Goal: Navigation & Orientation: Understand site structure

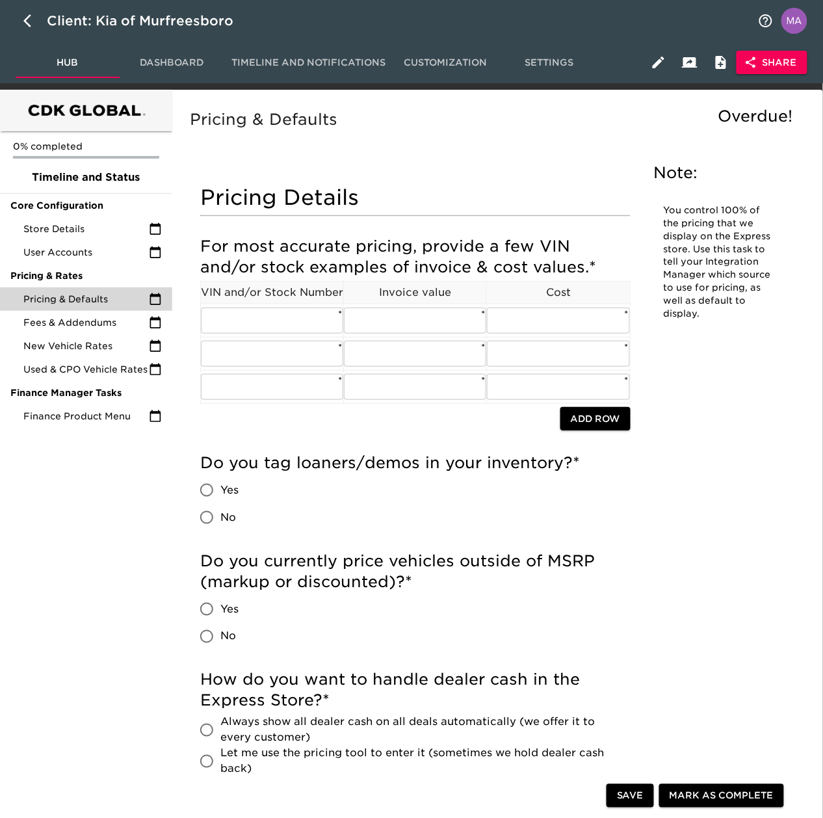
click at [75, 235] on div "Store Details" at bounding box center [86, 228] width 172 height 23
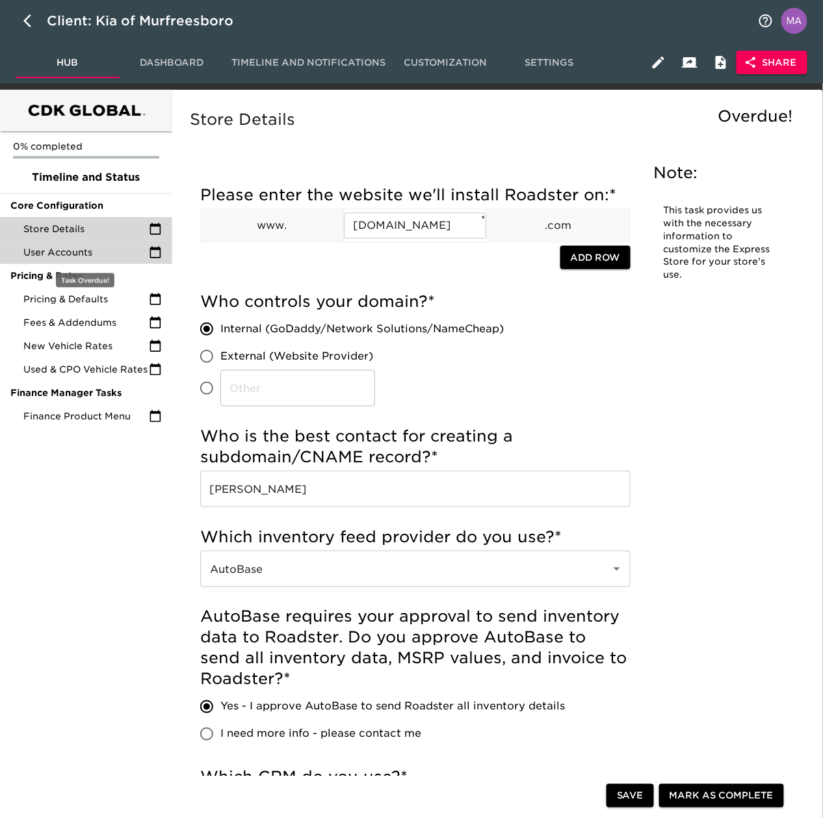
click at [42, 258] on div "User Accounts" at bounding box center [86, 252] width 172 height 23
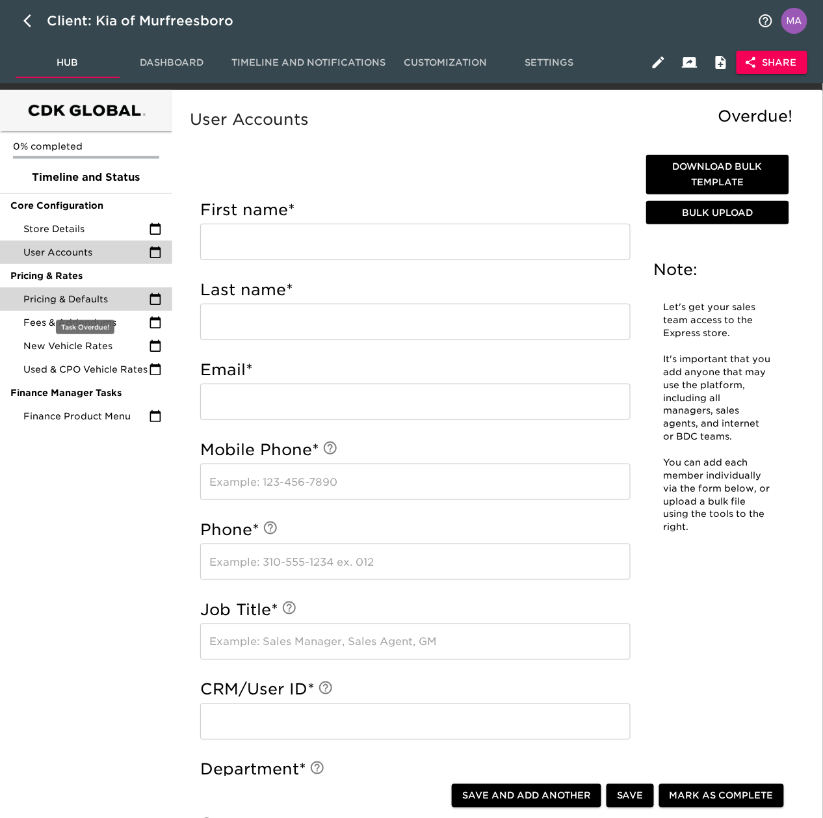
click at [60, 299] on span "Pricing & Defaults" at bounding box center [86, 299] width 126 height 13
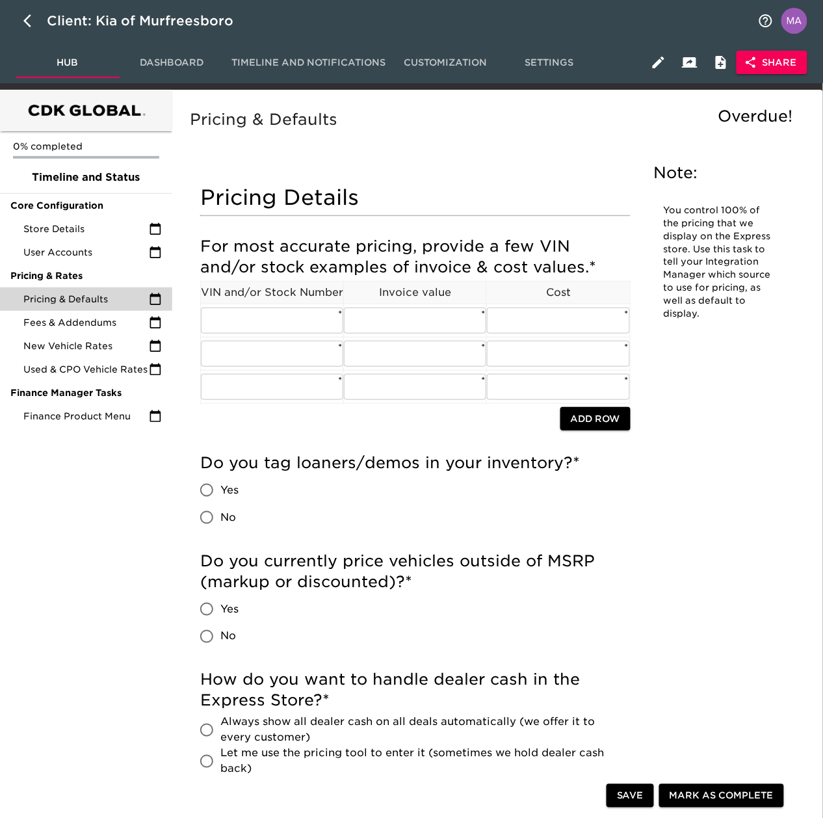
click at [791, 64] on span "Share" at bounding box center [772, 63] width 50 height 16
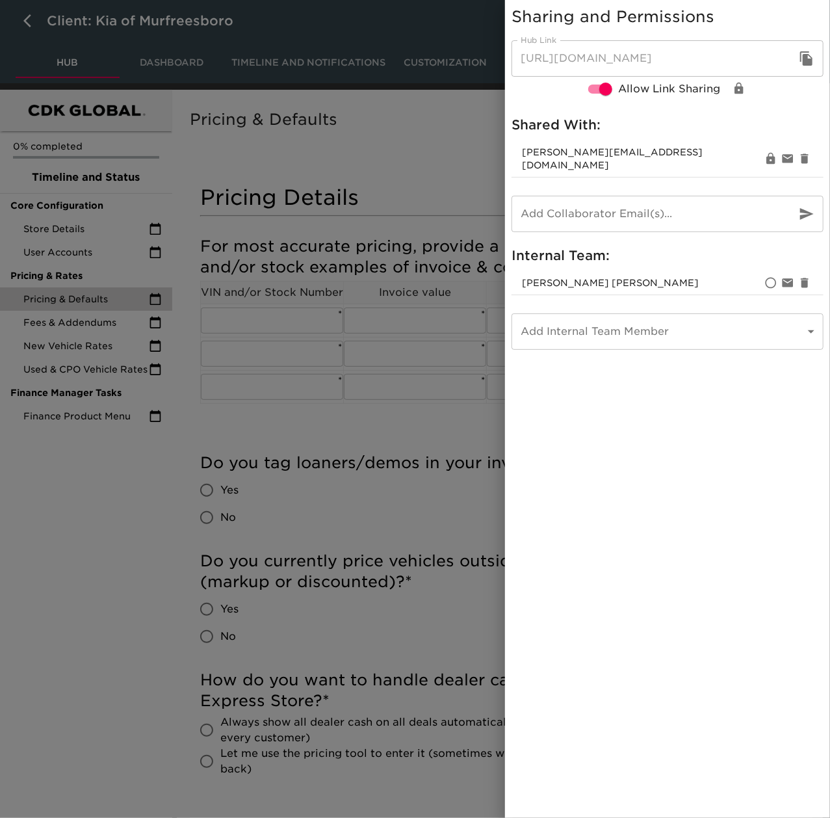
click at [76, 537] on div at bounding box center [415, 409] width 830 height 818
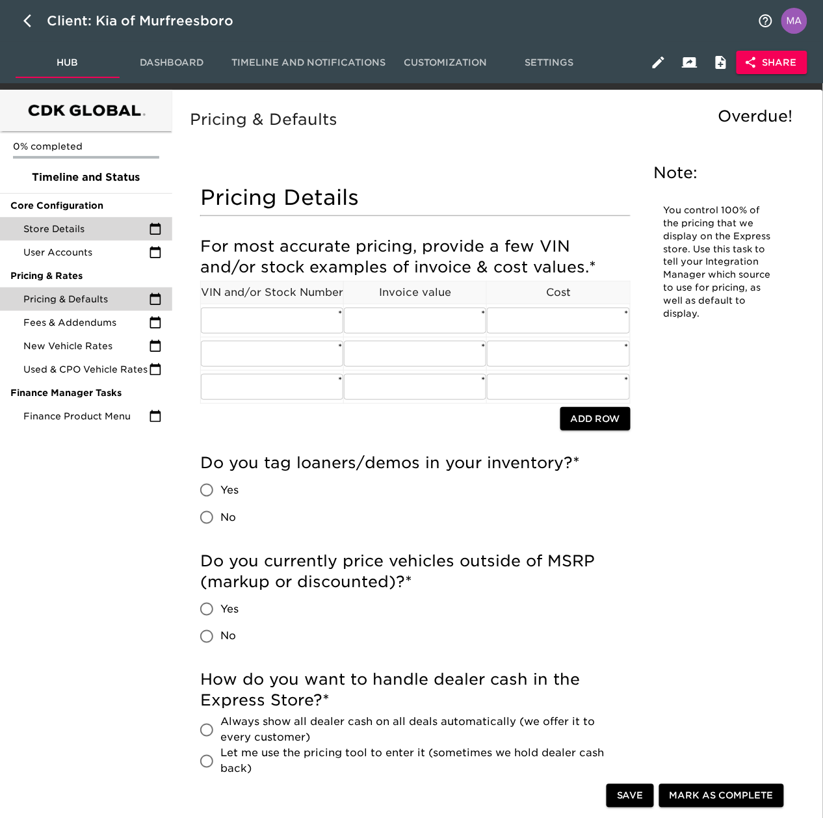
click at [68, 224] on span "Store Details" at bounding box center [86, 228] width 126 height 13
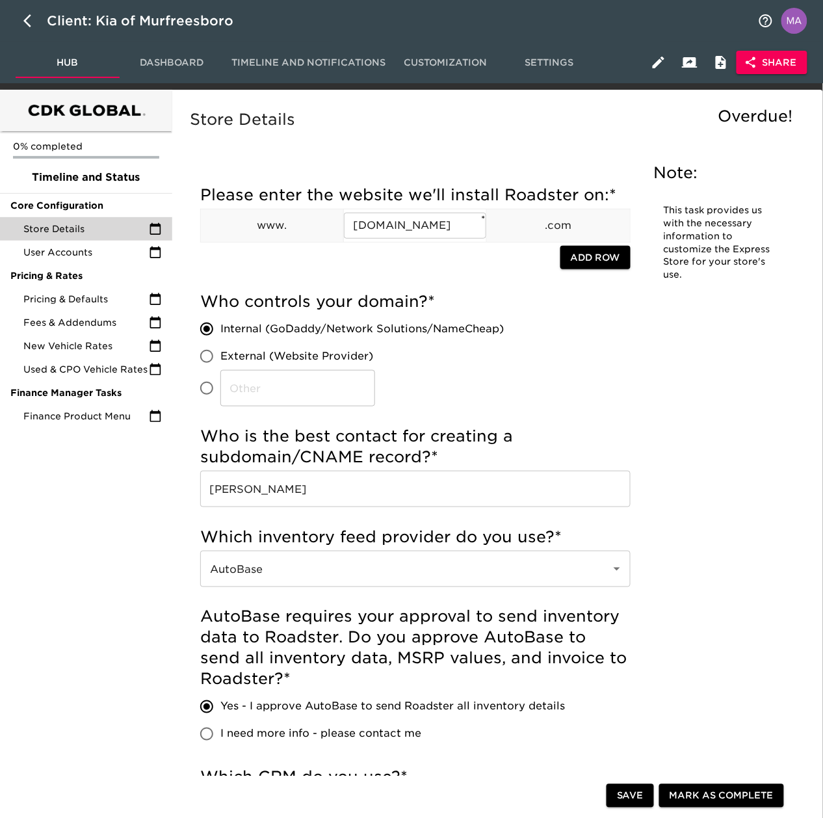
click at [775, 56] on span "Share" at bounding box center [772, 63] width 50 height 16
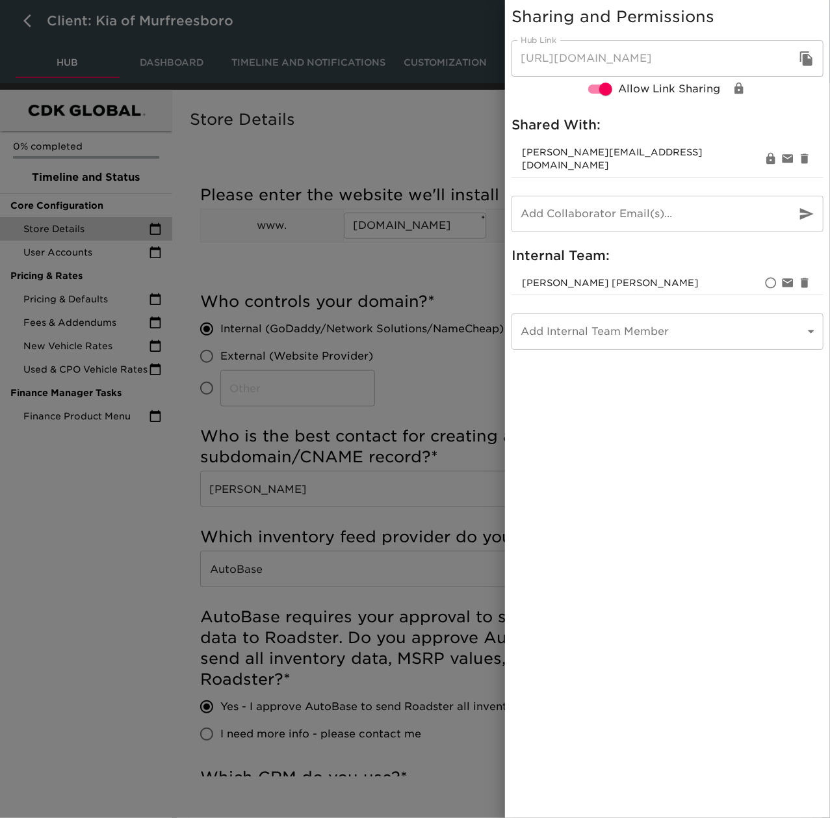
click at [35, 669] on div at bounding box center [415, 409] width 830 height 818
